Goal: Navigation & Orientation: Find specific page/section

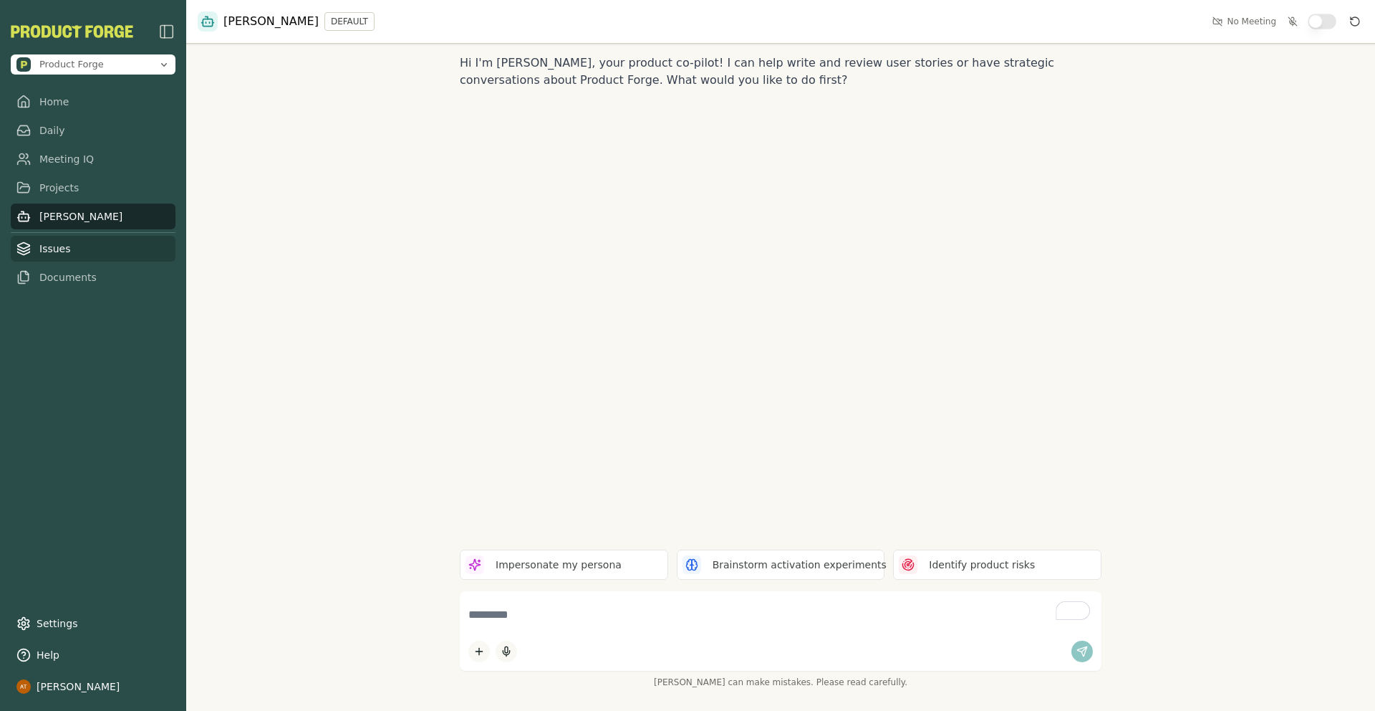
click at [104, 246] on link "Issues" at bounding box center [93, 249] width 165 height 26
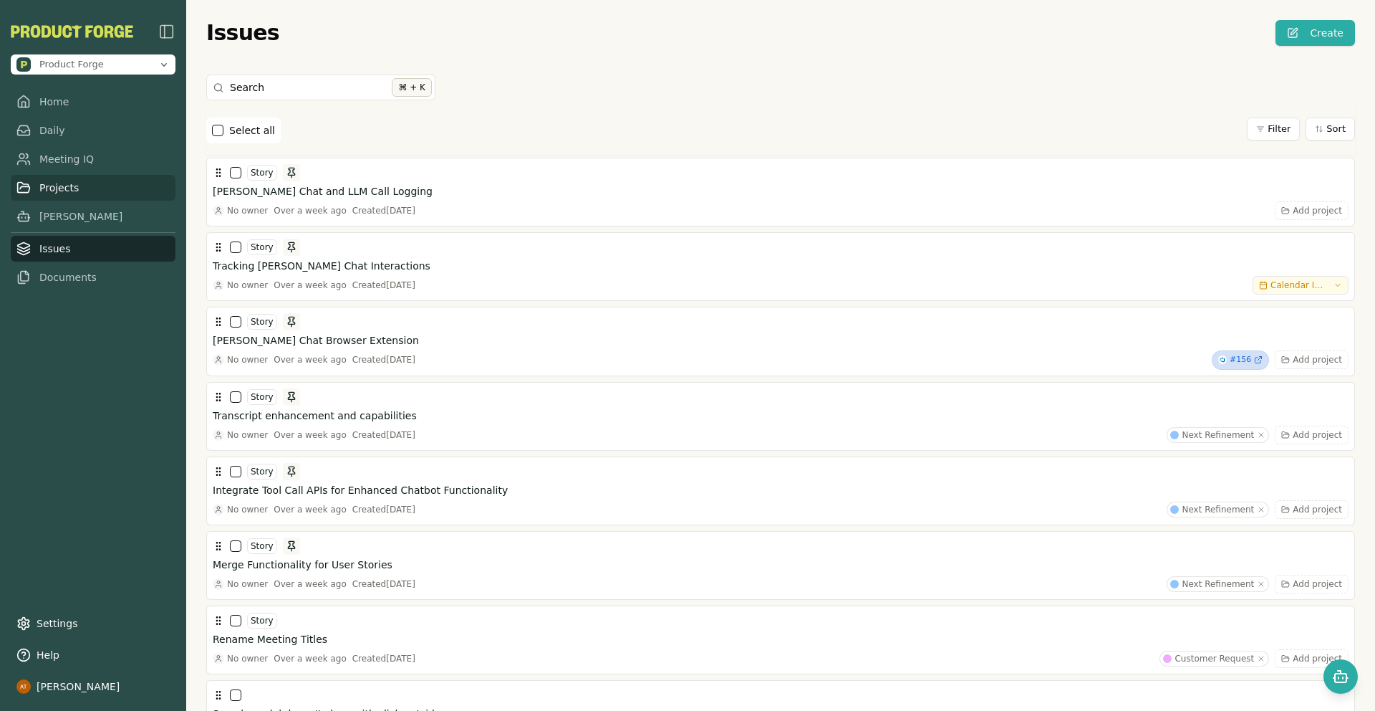
click at [64, 183] on link "Projects" at bounding box center [93, 188] width 165 height 26
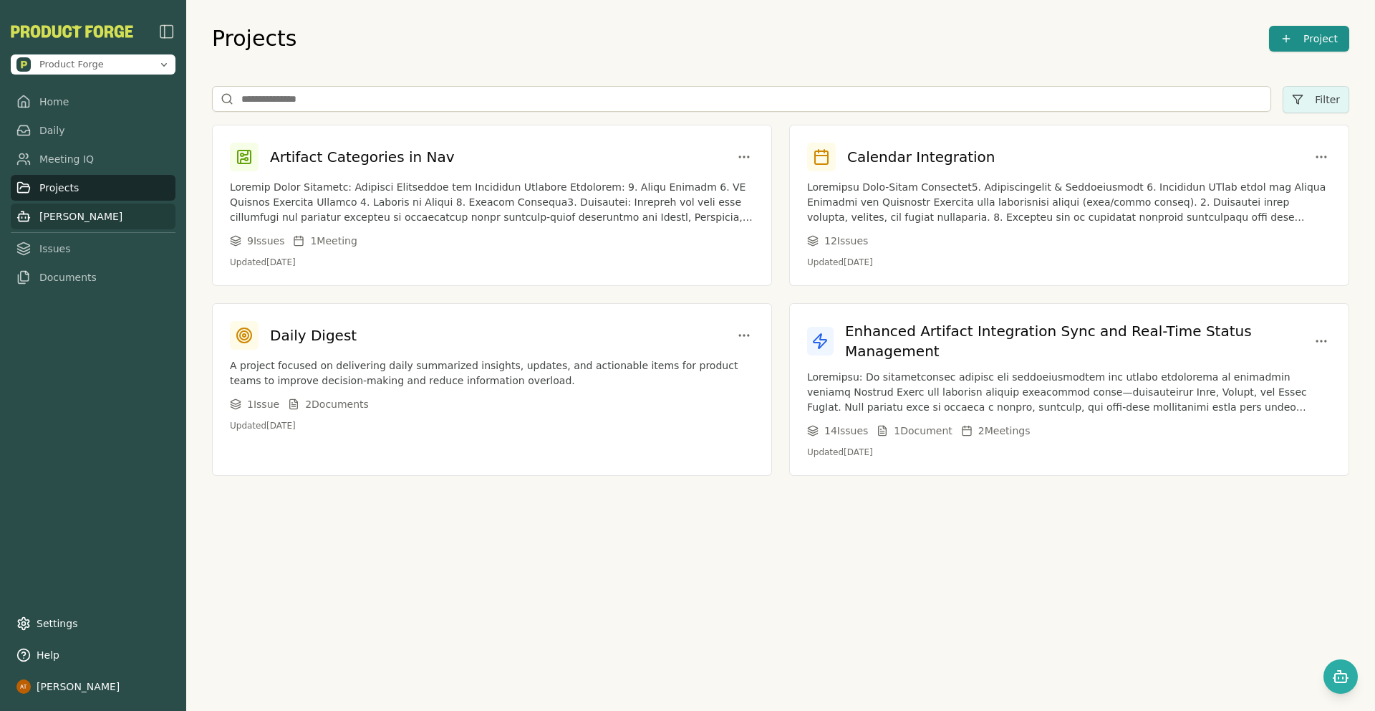
click at [100, 207] on link "[PERSON_NAME]" at bounding box center [93, 216] width 165 height 26
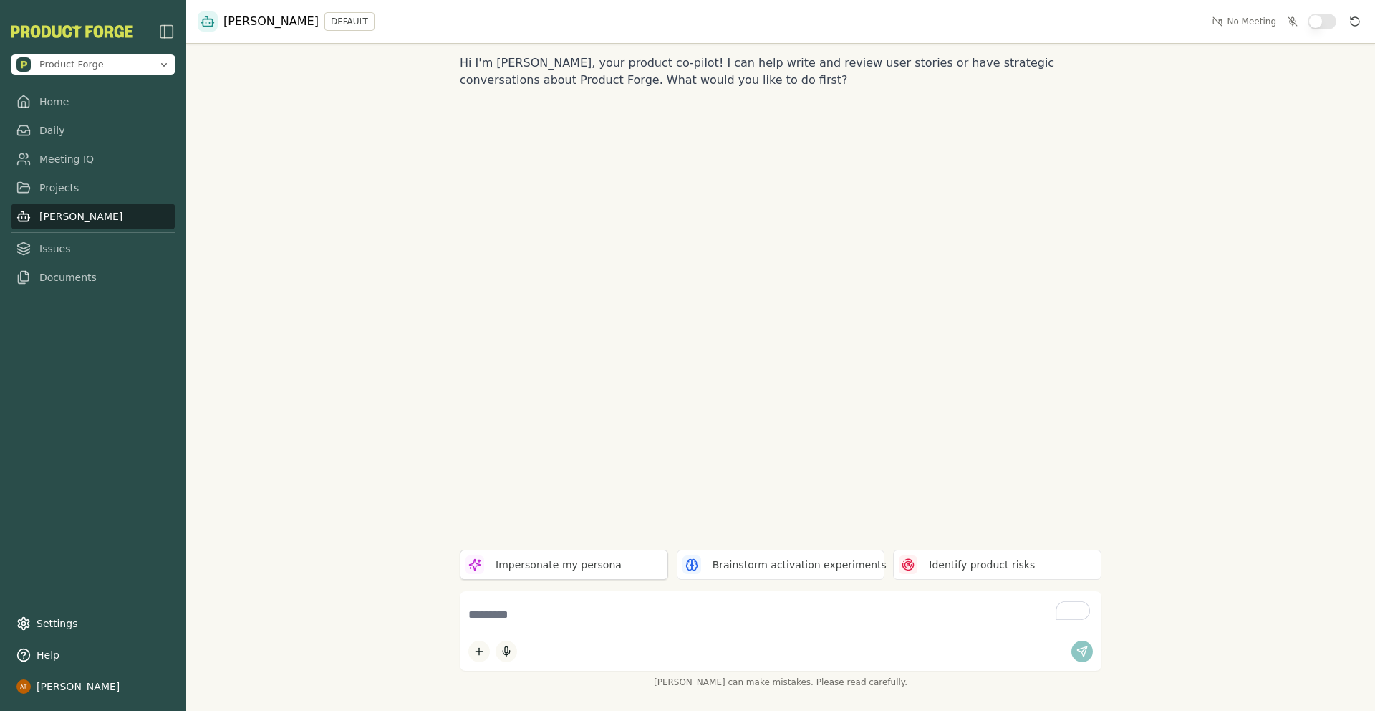
click at [572, 573] on div "Impersonate my persona" at bounding box center [564, 564] width 208 height 30
